Goal: Task Accomplishment & Management: Use online tool/utility

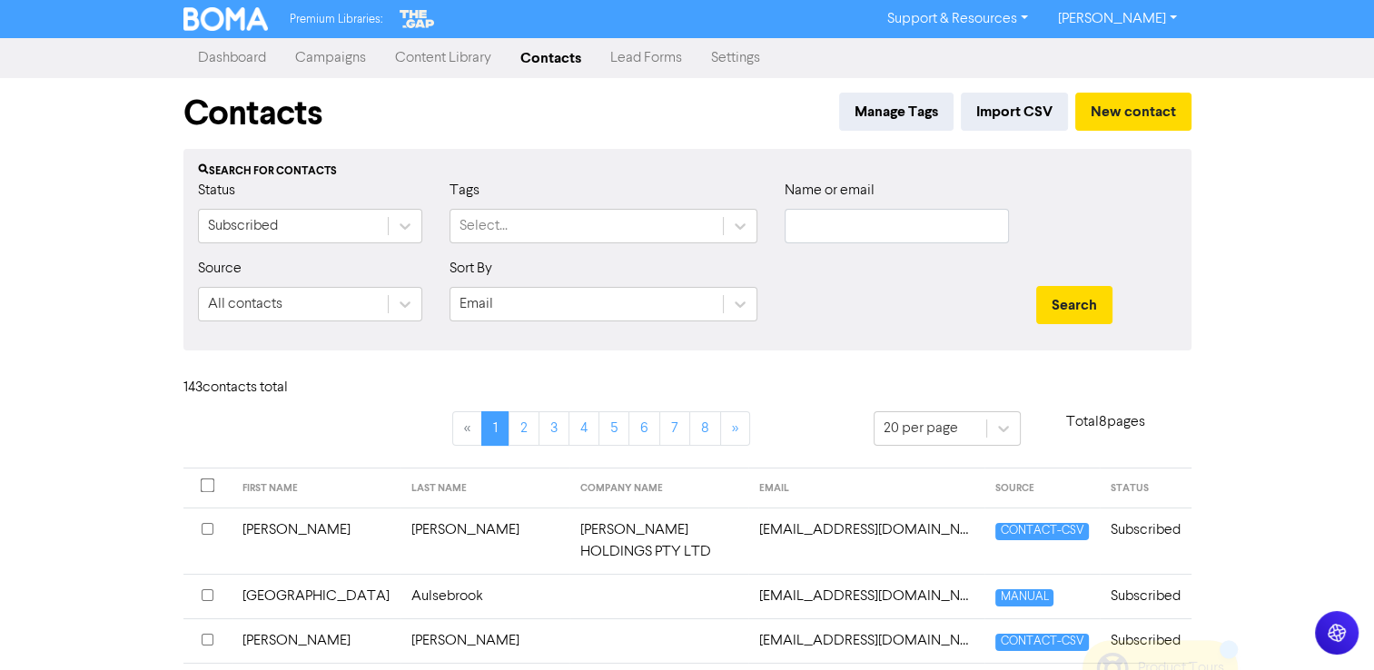
click at [338, 59] on link "Campaigns" at bounding box center [331, 58] width 100 height 36
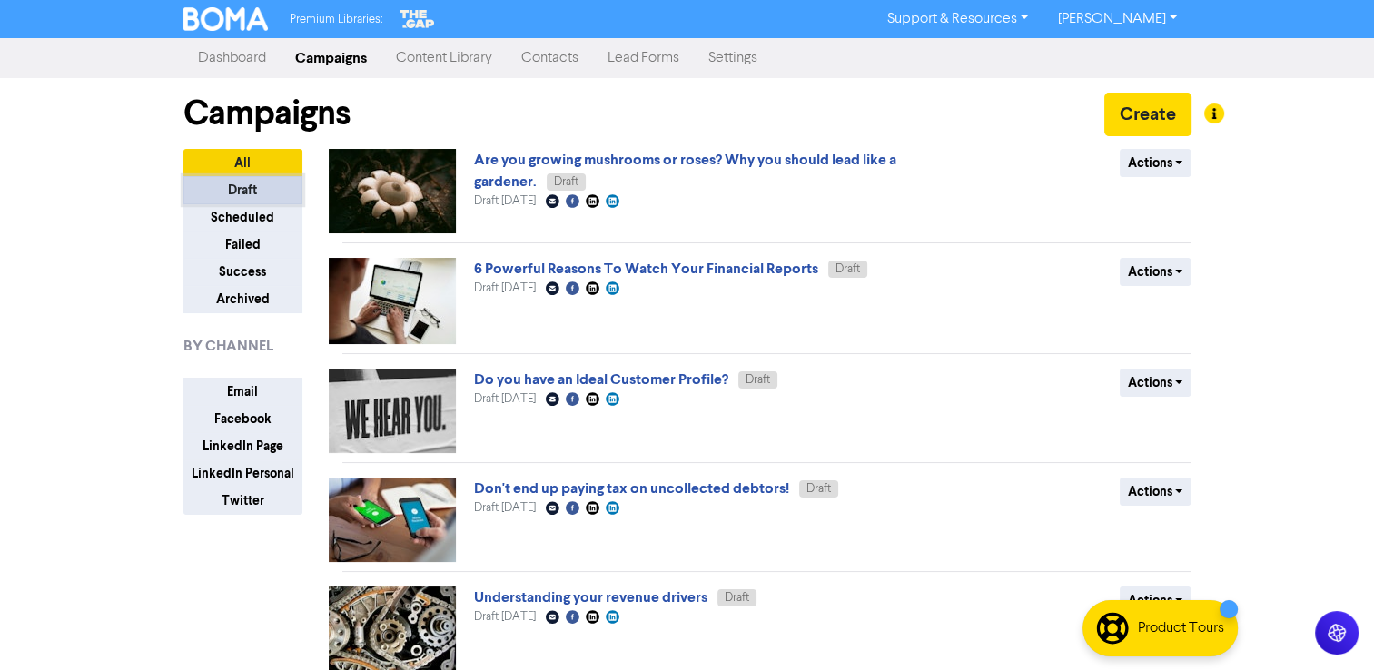
click at [236, 192] on button "Draft" at bounding box center [242, 190] width 119 height 28
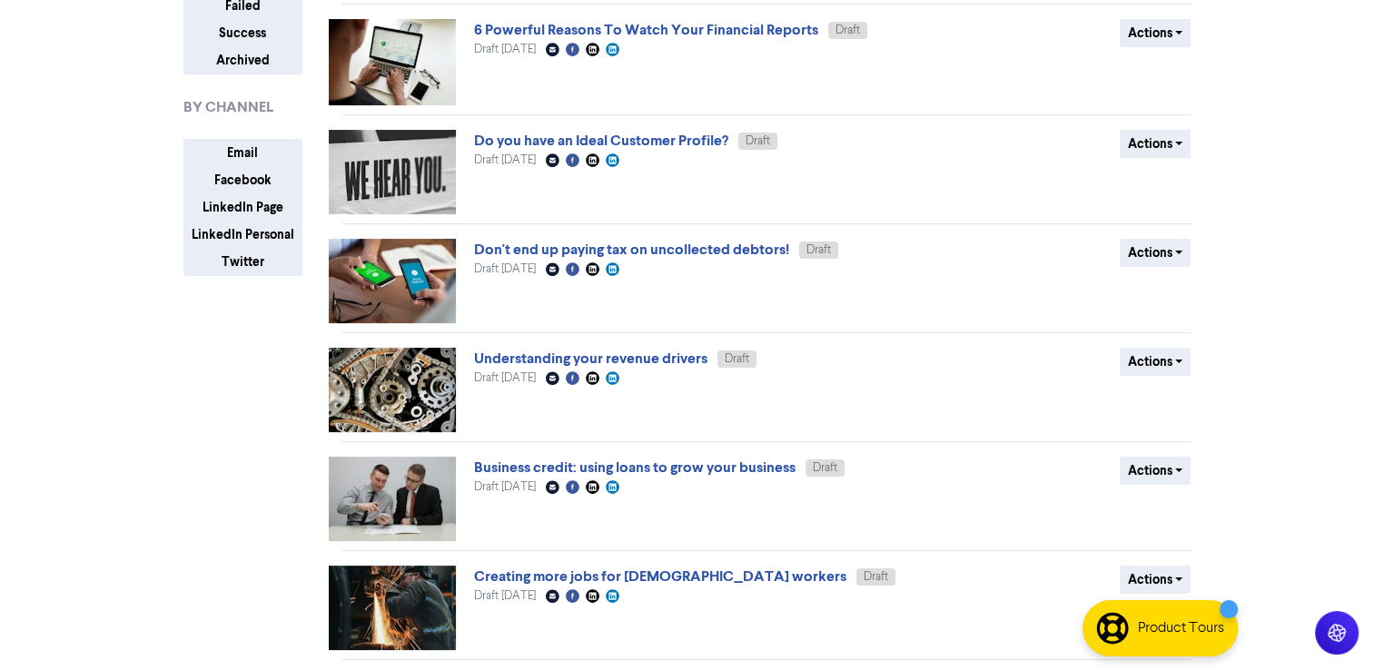
scroll to position [545, 0]
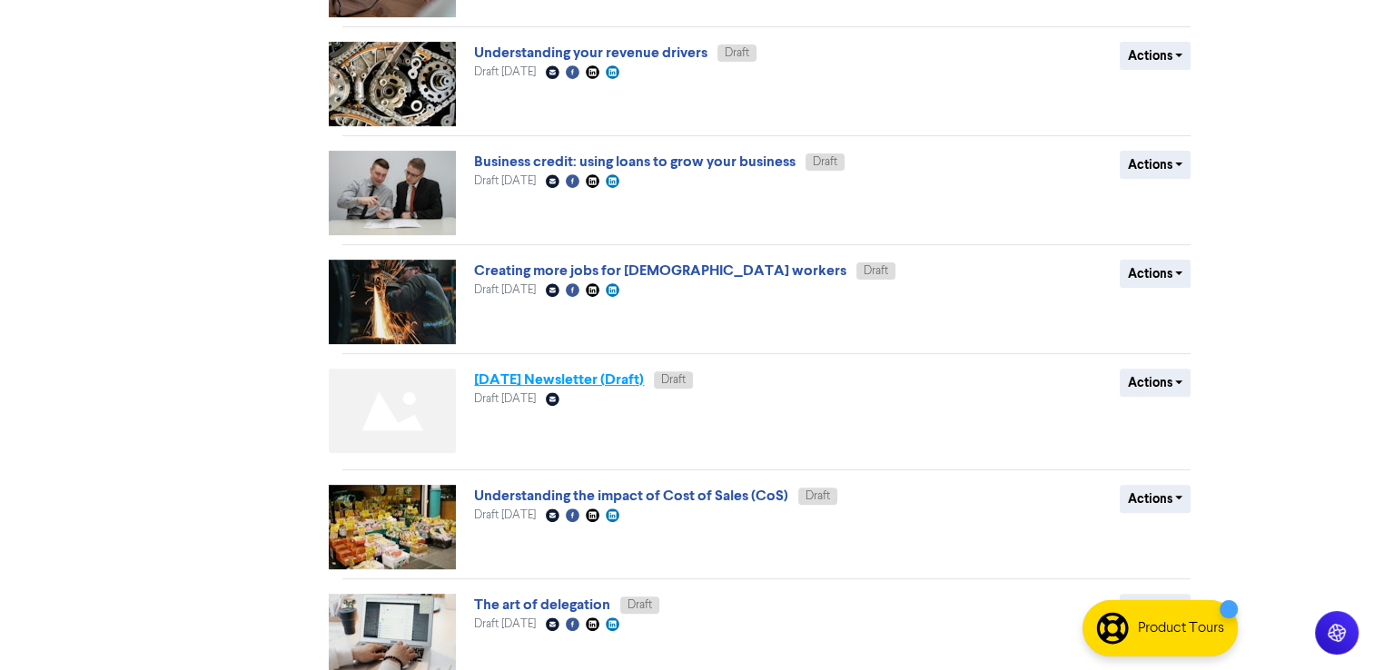
click at [503, 387] on link "[DATE] Newsletter (Draft)" at bounding box center [559, 379] width 170 height 18
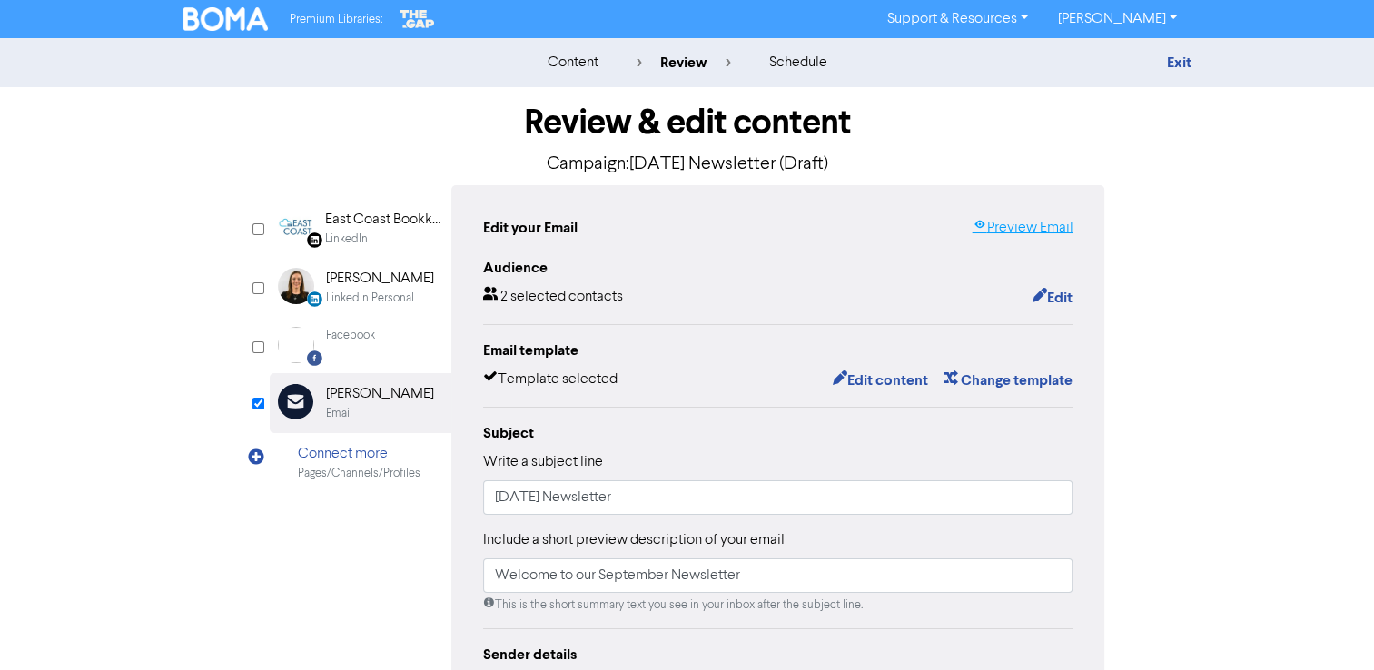
click at [1020, 229] on link "Preview Email" at bounding box center [1022, 228] width 101 height 22
